Goal: Task Accomplishment & Management: Manage account settings

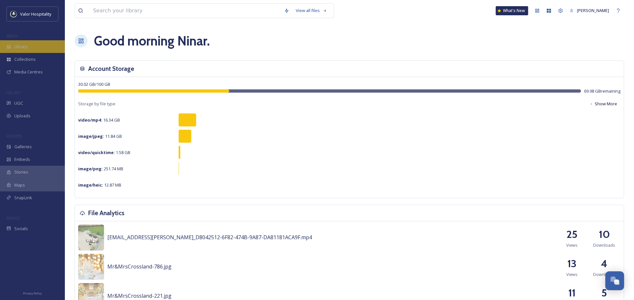
click at [21, 43] on span "Library" at bounding box center [20, 46] width 13 height 6
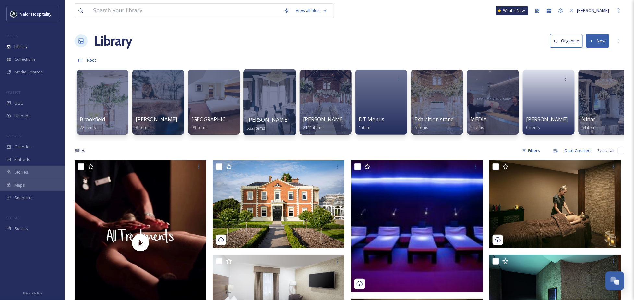
click at [253, 89] on div at bounding box center [269, 102] width 53 height 66
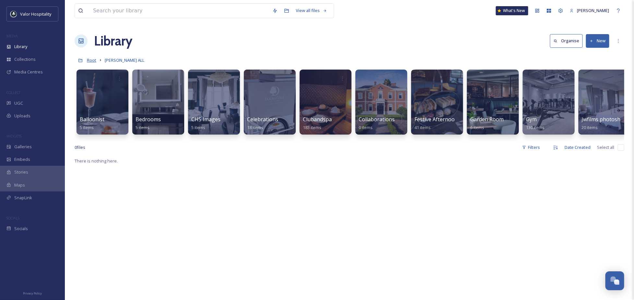
click at [90, 61] on span "Root" at bounding box center [91, 60] width 9 height 6
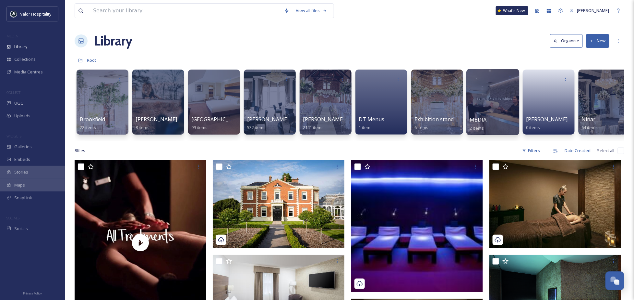
click at [477, 118] on span "MEDIA" at bounding box center [478, 119] width 17 height 7
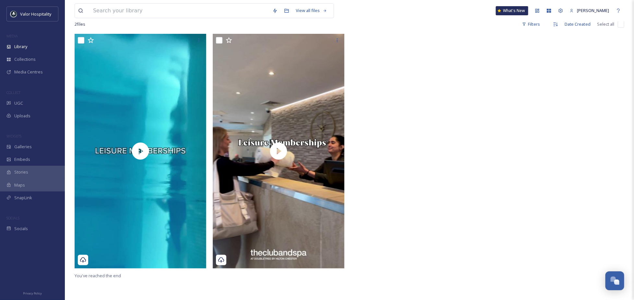
scroll to position [88, 0]
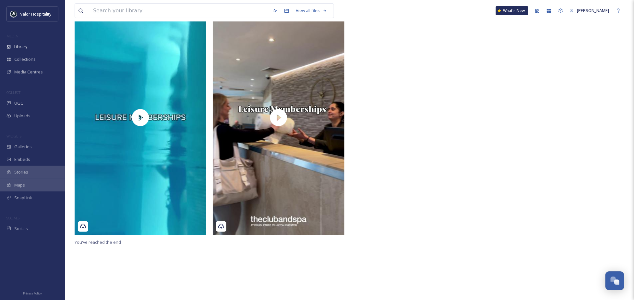
click at [521, 134] on div at bounding box center [557, 119] width 135 height 238
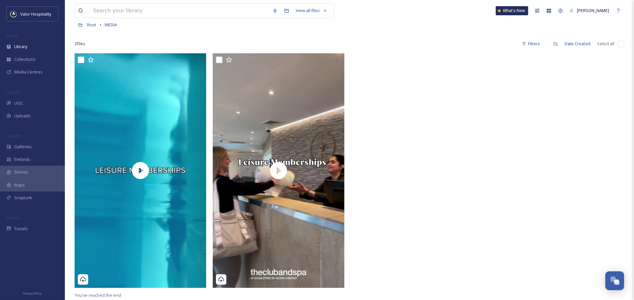
scroll to position [0, 0]
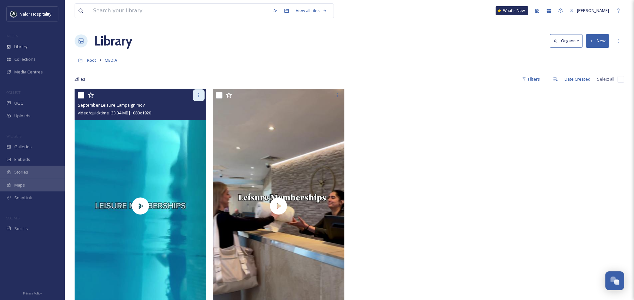
click at [197, 93] on icon at bounding box center [198, 94] width 5 height 5
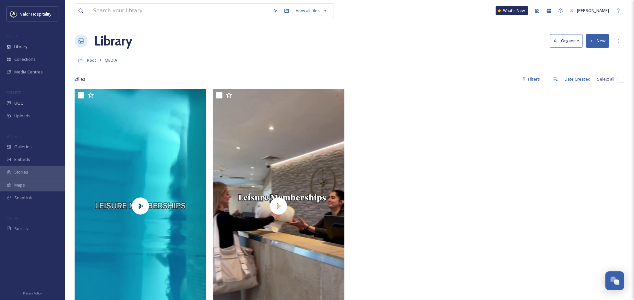
click at [505, 141] on div at bounding box center [557, 208] width 135 height 238
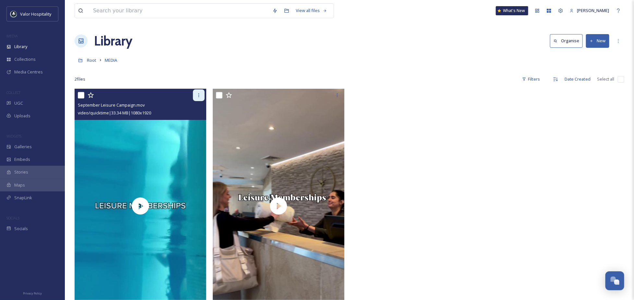
click at [202, 95] on div at bounding box center [199, 95] width 12 height 12
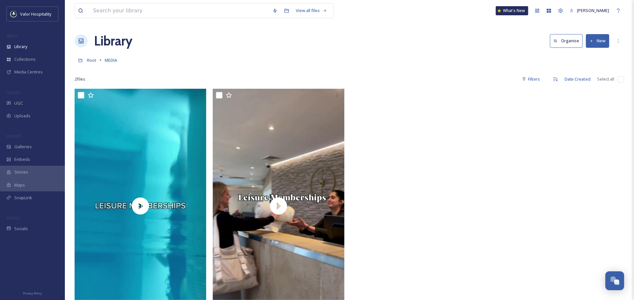
click at [138, 70] on div at bounding box center [350, 69] width 550 height 6
click at [189, 54] on div "Root MEDIA" at bounding box center [350, 60] width 550 height 12
click at [617, 40] on icon at bounding box center [618, 40] width 5 height 5
click at [433, 80] on div "2 file s Filters Date Created Select all" at bounding box center [350, 79] width 550 height 13
click at [617, 40] on icon at bounding box center [618, 40] width 5 height 5
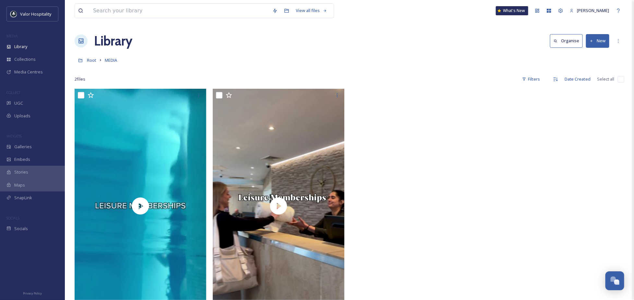
click at [449, 37] on div "Library Organise New" at bounding box center [350, 40] width 550 height 19
click at [110, 61] on span "MEDIA" at bounding box center [111, 60] width 12 height 6
drag, startPoint x: 112, startPoint y: 60, endPoint x: 173, endPoint y: 43, distance: 63.6
click at [173, 43] on div "Library Organise New" at bounding box center [350, 40] width 550 height 19
click at [614, 40] on div "More Options" at bounding box center [619, 41] width 12 height 12
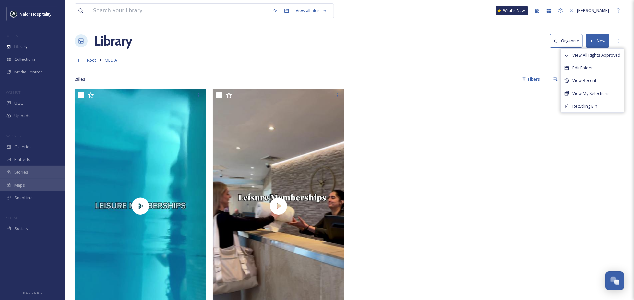
click at [365, 65] on div "Root MEDIA" at bounding box center [350, 60] width 550 height 12
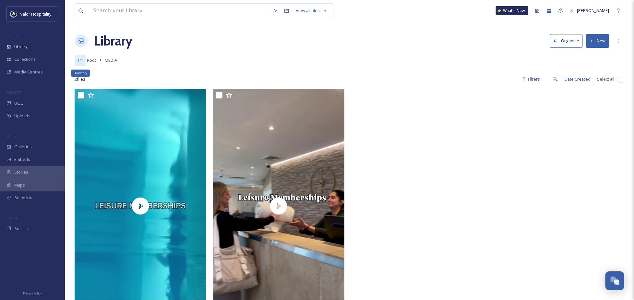
click at [86, 60] on div "Directory" at bounding box center [81, 61] width 12 height 12
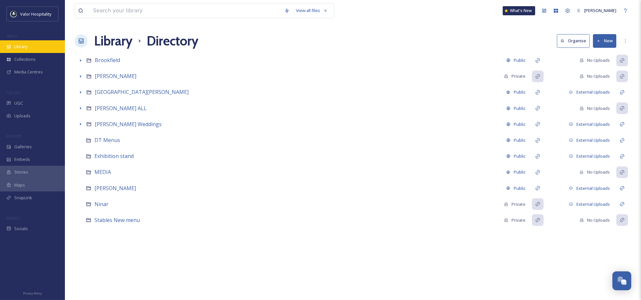
click at [27, 52] on div "Library" at bounding box center [32, 46] width 65 height 13
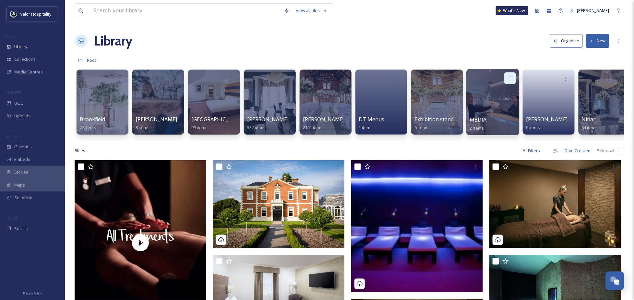
click at [509, 76] on icon at bounding box center [510, 77] width 5 height 5
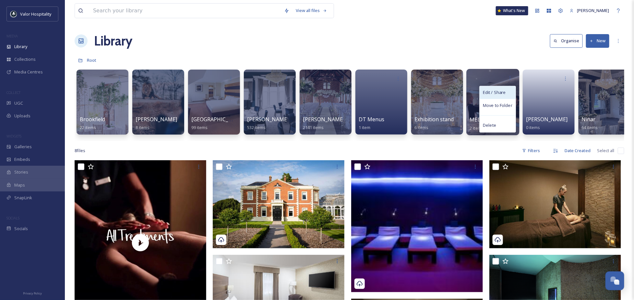
click at [499, 94] on span "Edit / Share" at bounding box center [494, 92] width 23 height 6
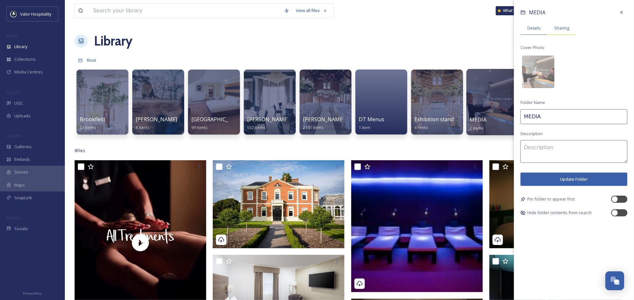
click at [561, 30] on span "Sharing" at bounding box center [562, 28] width 15 height 6
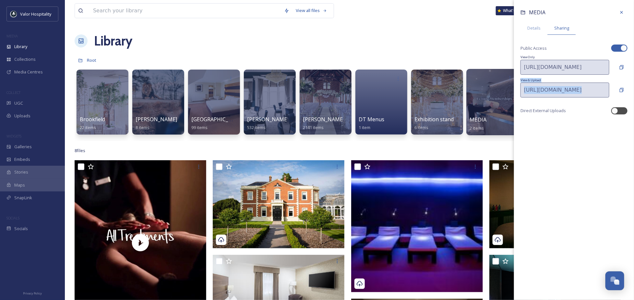
drag, startPoint x: 625, startPoint y: 90, endPoint x: 626, endPoint y: 75, distance: 14.7
click at [626, 75] on div "MEDIA Details Sharing Public Access View Only [URL][DOMAIN_NAME] View & Upload …" at bounding box center [574, 65] width 120 height 130
click at [624, 87] on icon at bounding box center [622, 89] width 5 height 5
click at [472, 26] on div "View all files What's New [PERSON_NAME] Library Organise New Root Your Selectio…" at bounding box center [350, 230] width 570 height 460
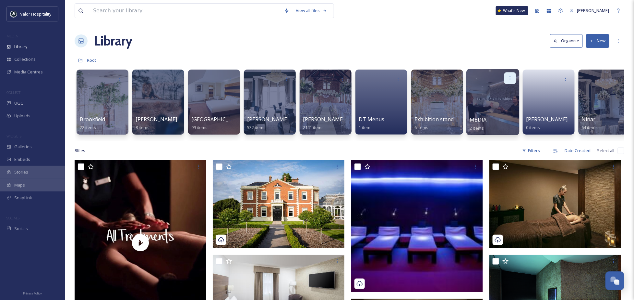
click at [510, 79] on icon at bounding box center [510, 77] width 5 height 5
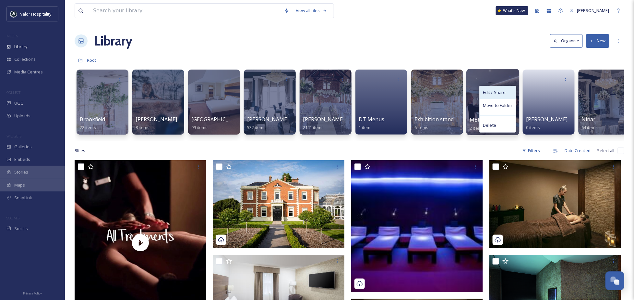
click at [504, 92] on span "Edit / Share" at bounding box center [494, 92] width 23 height 6
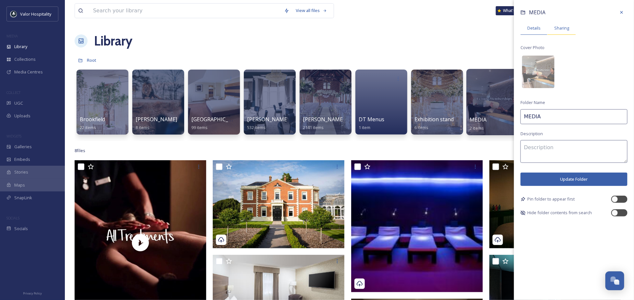
click at [561, 30] on span "Sharing" at bounding box center [562, 28] width 15 height 6
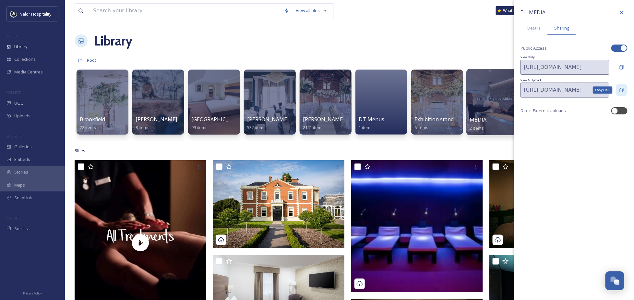
click at [624, 89] on icon at bounding box center [622, 90] width 4 height 4
click at [479, 95] on div at bounding box center [493, 102] width 53 height 66
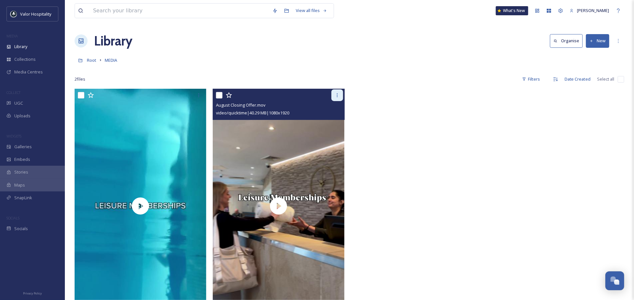
click at [337, 92] on div at bounding box center [338, 95] width 12 height 12
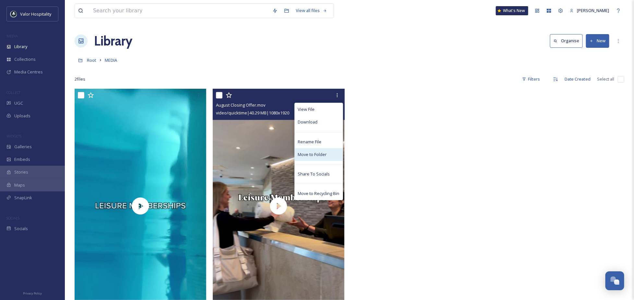
click at [325, 155] on span "Move to Folder" at bounding box center [312, 154] width 29 height 6
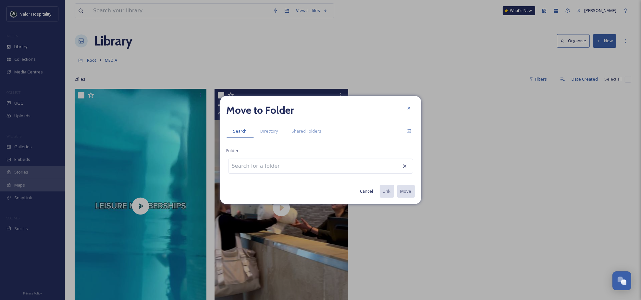
click at [295, 166] on div at bounding box center [320, 165] width 185 height 15
click at [300, 164] on div at bounding box center [320, 165] width 185 height 15
click at [263, 165] on input at bounding box center [263, 166] width 71 height 14
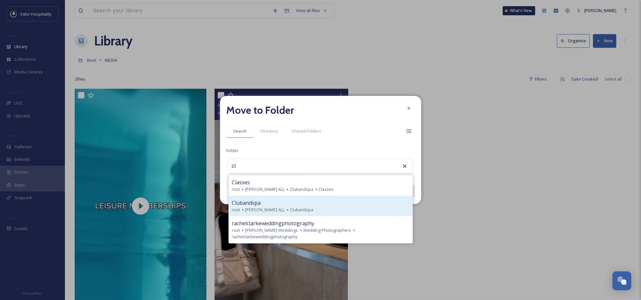
click at [268, 203] on div "Clubandspa" at bounding box center [320, 203] width 177 height 8
type input "Clubandspa"
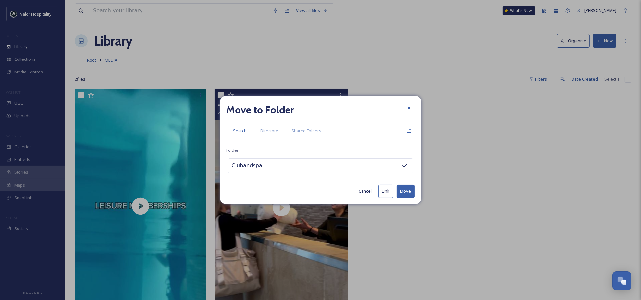
click at [402, 189] on button "Move" at bounding box center [406, 190] width 18 height 13
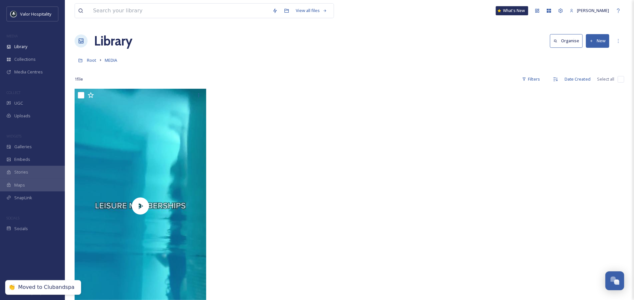
drag, startPoint x: 379, startPoint y: 174, endPoint x: 375, endPoint y: 173, distance: 4.0
click at [379, 174] on div at bounding box center [418, 208] width 135 height 238
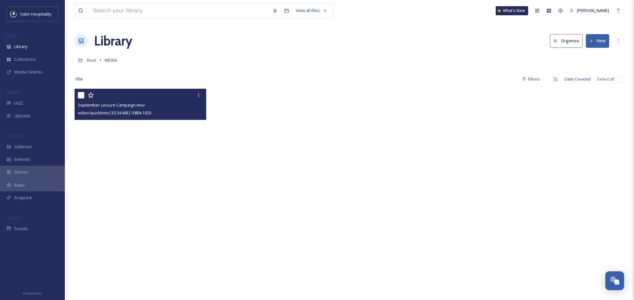
scroll to position [88, 0]
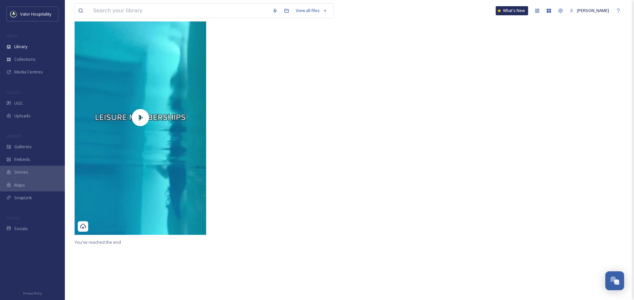
click at [375, 159] on div at bounding box center [418, 119] width 135 height 238
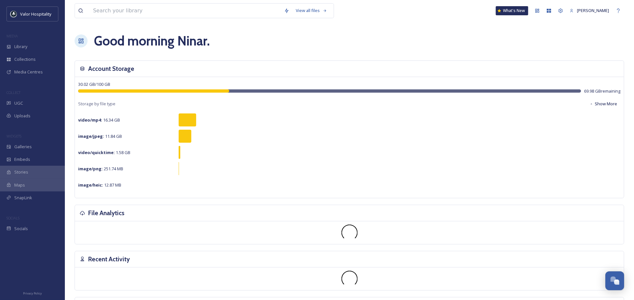
click at [39, 38] on div "MEDIA" at bounding box center [32, 36] width 65 height 8
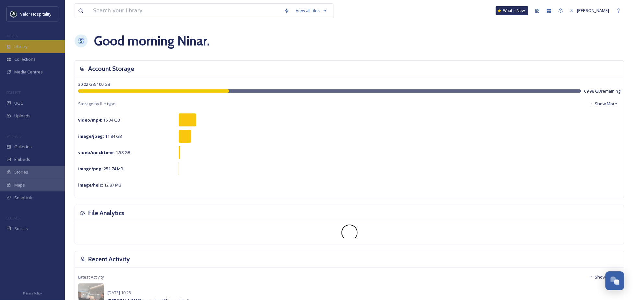
click at [35, 43] on div "Library" at bounding box center [32, 46] width 65 height 13
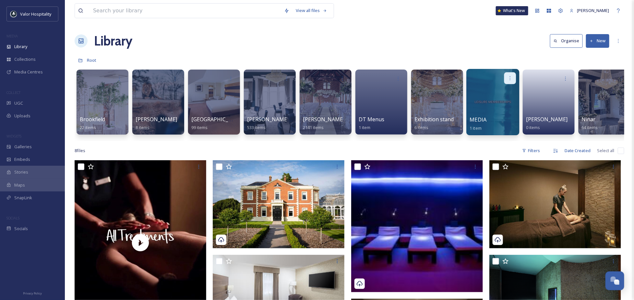
click at [512, 76] on icon at bounding box center [510, 77] width 5 height 5
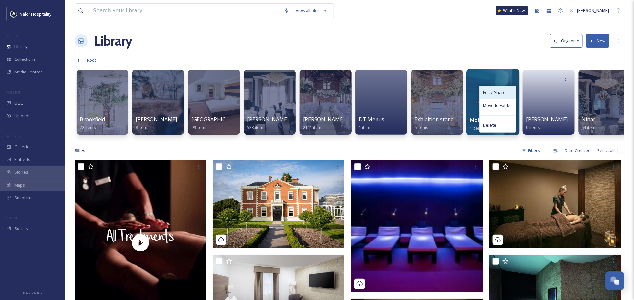
click at [504, 93] on span "Edit / Share" at bounding box center [494, 92] width 23 height 6
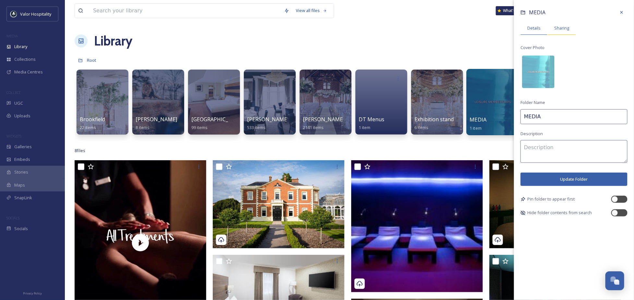
click at [562, 31] on div "Sharing" at bounding box center [562, 27] width 29 height 13
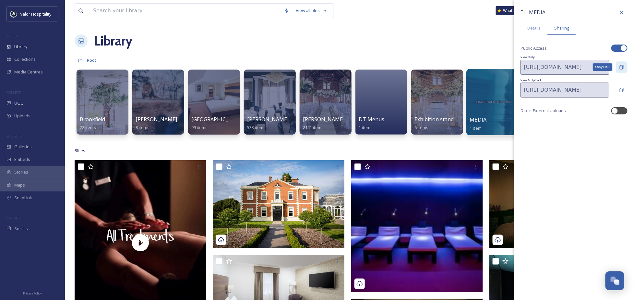
click at [623, 63] on div "Copy Link" at bounding box center [622, 67] width 12 height 12
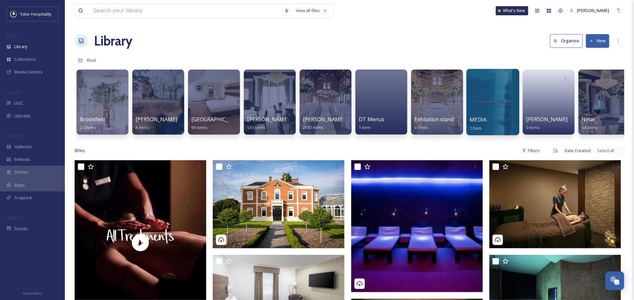
click at [462, 25] on div "View all files What's New Ninar Elkak Library Organise New Root Your Selections…" at bounding box center [350, 230] width 570 height 460
click at [508, 76] on icon at bounding box center [510, 77] width 5 height 5
click at [505, 94] on span "Edit / Share" at bounding box center [494, 92] width 23 height 6
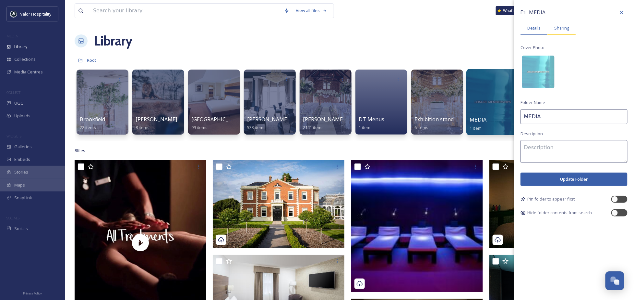
click at [564, 28] on span "Sharing" at bounding box center [562, 28] width 15 height 6
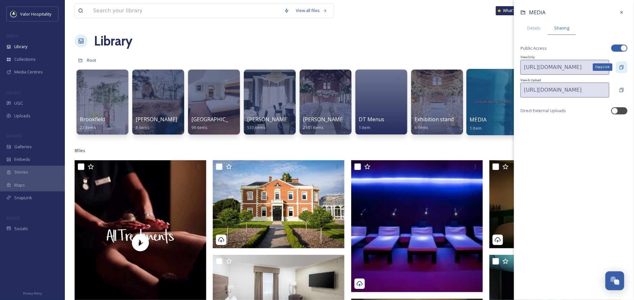
click at [620, 68] on icon at bounding box center [622, 67] width 4 height 4
click at [402, 25] on div "View all files What's New Ninar Elkak Library Organise New Root Your Selections…" at bounding box center [350, 230] width 570 height 460
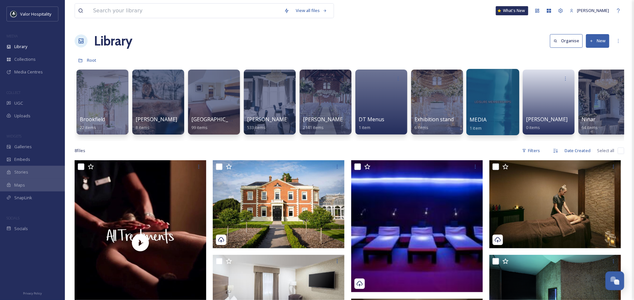
click at [387, 41] on div "Library Organise New" at bounding box center [350, 40] width 550 height 19
